Goal: Use online tool/utility: Utilize a website feature to perform a specific function

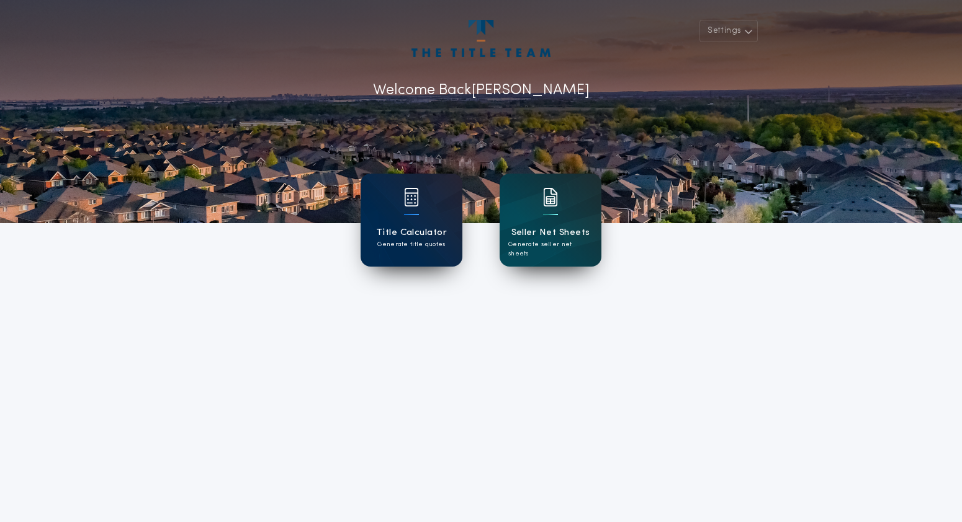
click at [407, 228] on h1 "Title Calculator" at bounding box center [411, 233] width 71 height 14
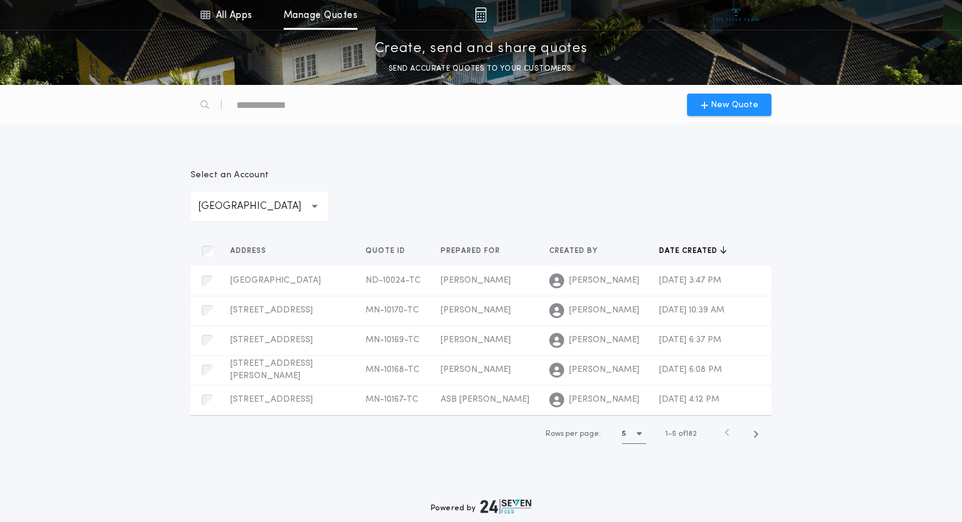
click at [637, 438] on icon "button" at bounding box center [639, 434] width 5 height 8
click at [635, 503] on h1 "15" at bounding box center [636, 495] width 9 height 15
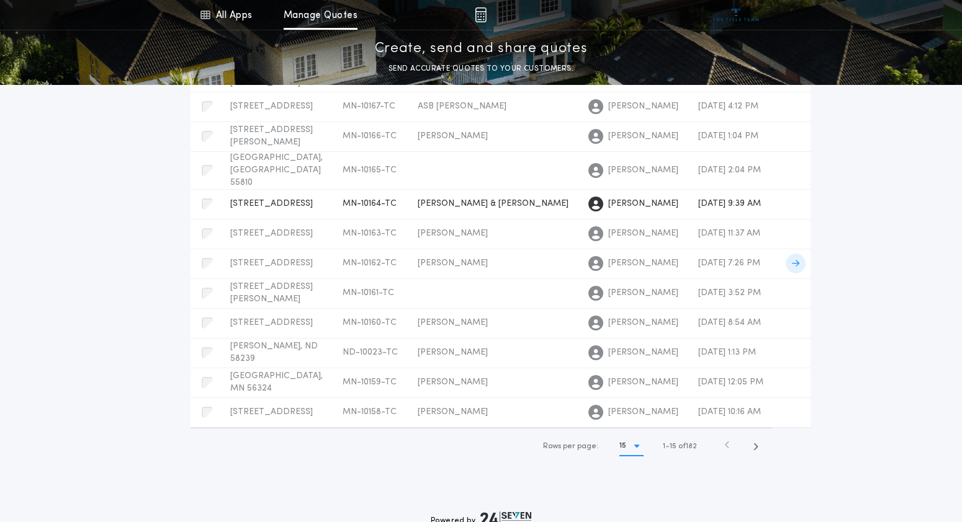
scroll to position [411, 0]
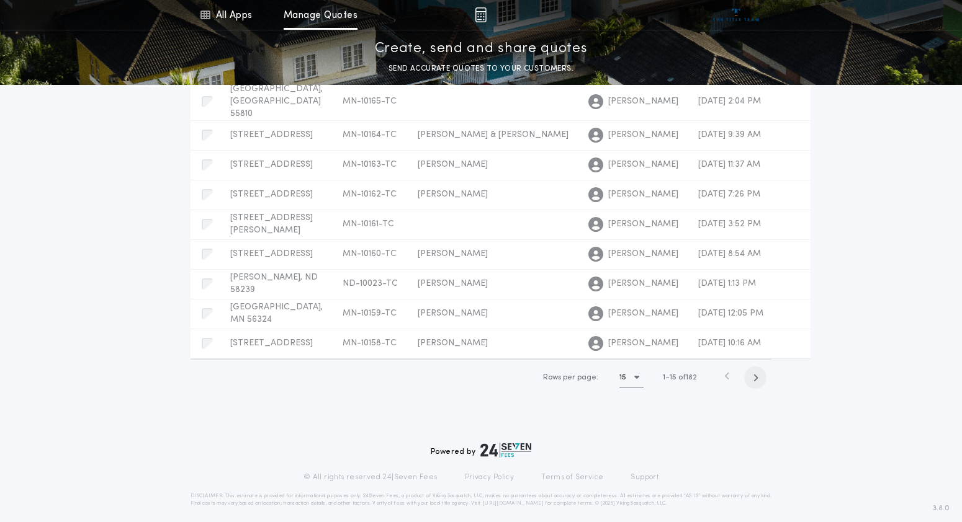
click at [751, 379] on span "button" at bounding box center [755, 378] width 22 height 22
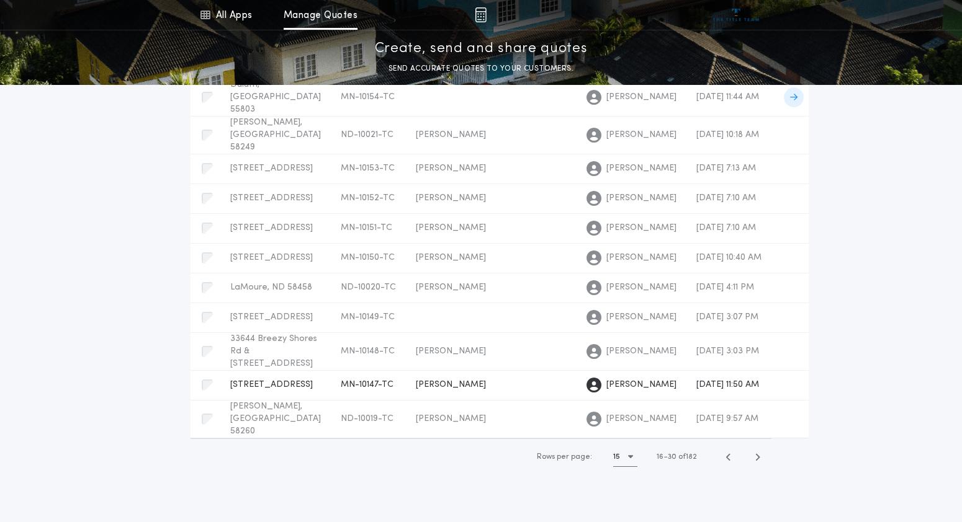
scroll to position [335, 0]
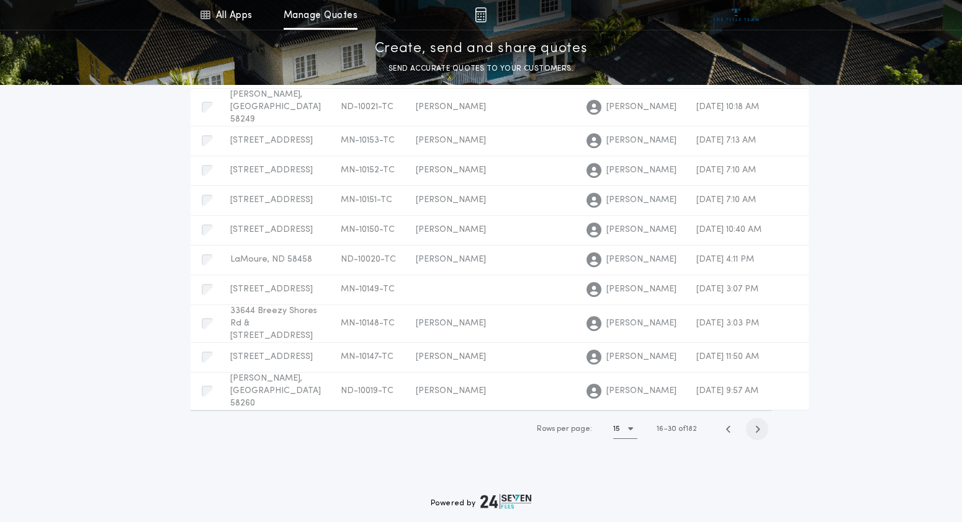
click at [755, 434] on icon "button" at bounding box center [758, 429] width 6 height 9
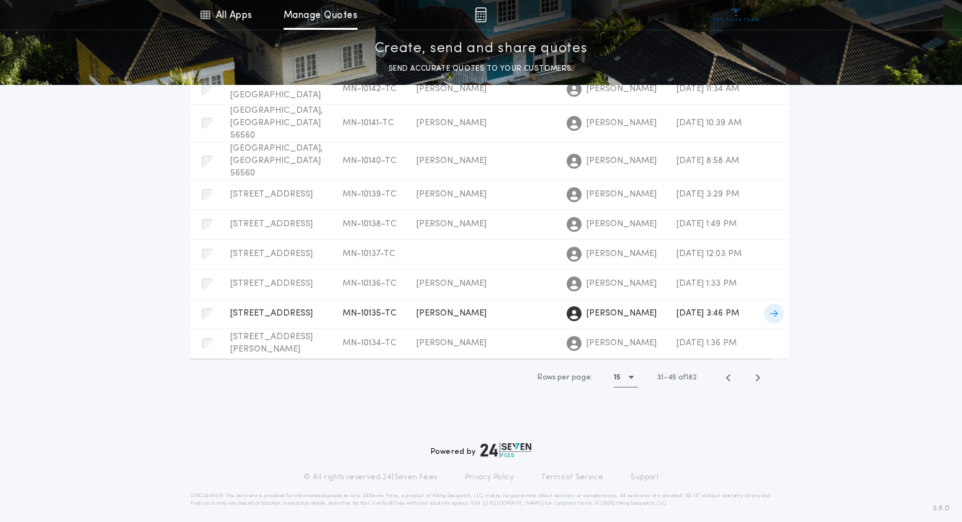
scroll to position [480, 0]
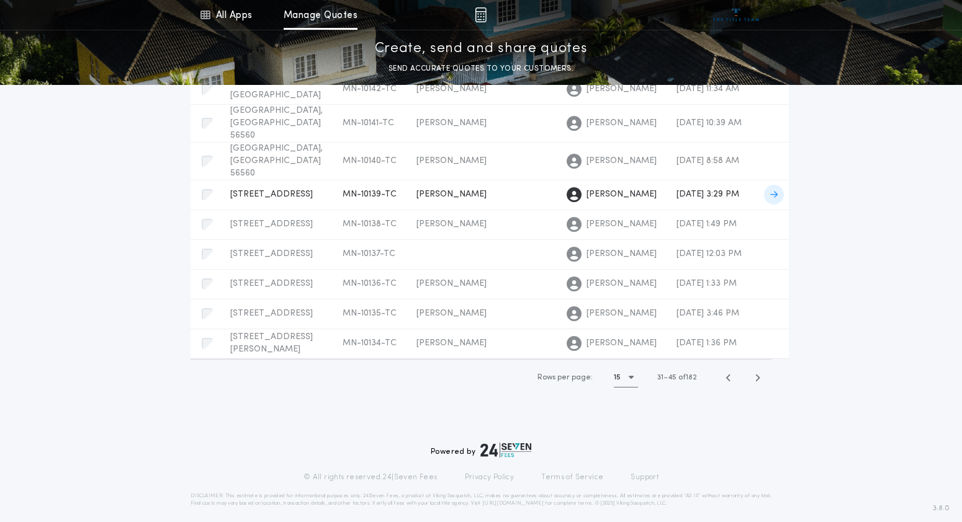
click at [416, 199] on span "[PERSON_NAME]" at bounding box center [451, 194] width 70 height 9
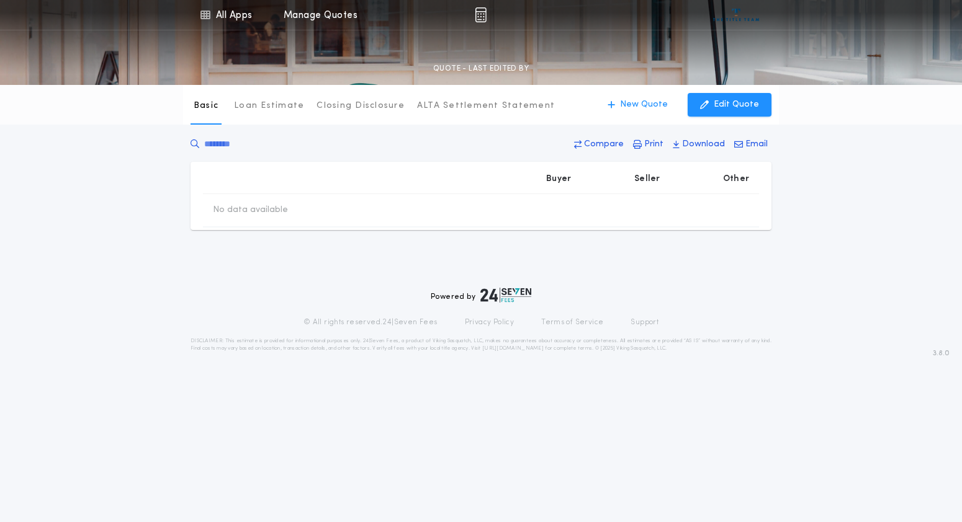
type input "******"
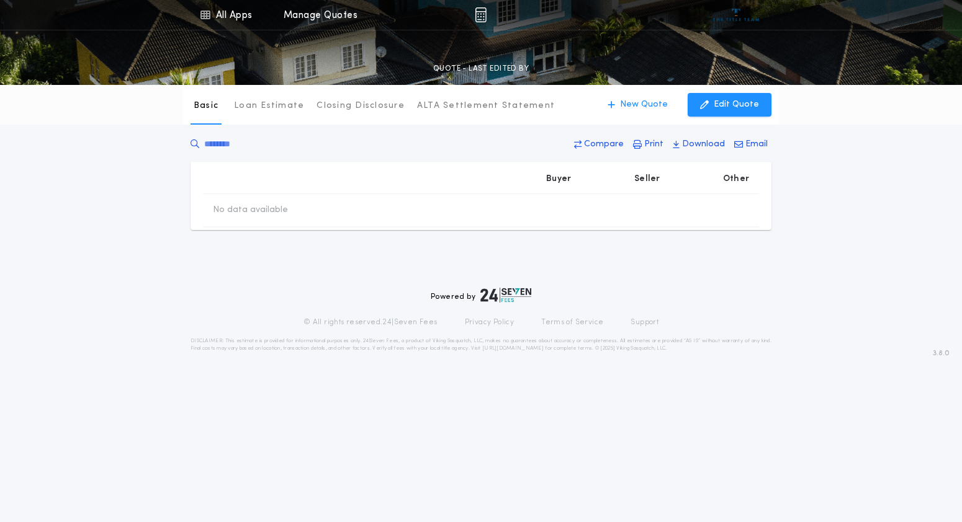
type input "********"
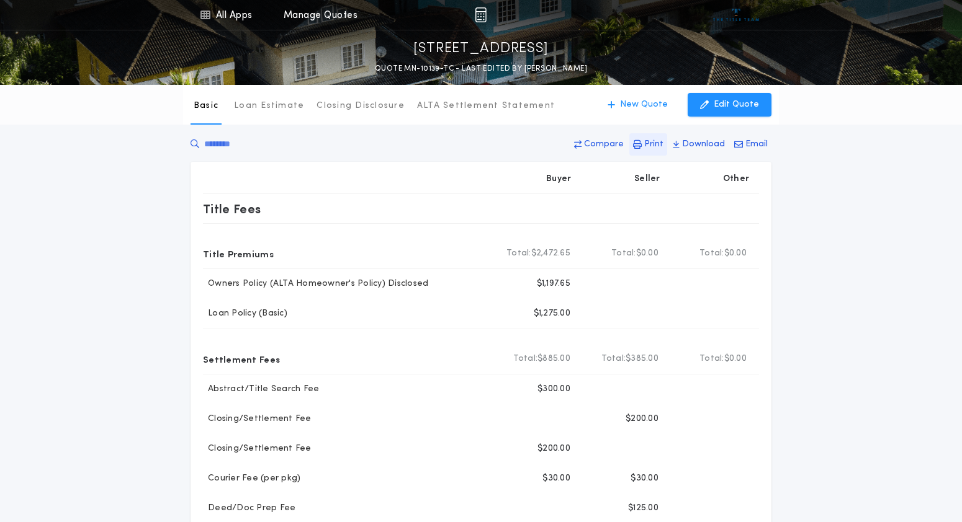
click at [648, 144] on p "Print" at bounding box center [653, 144] width 19 height 12
